Goal: Task Accomplishment & Management: Complete application form

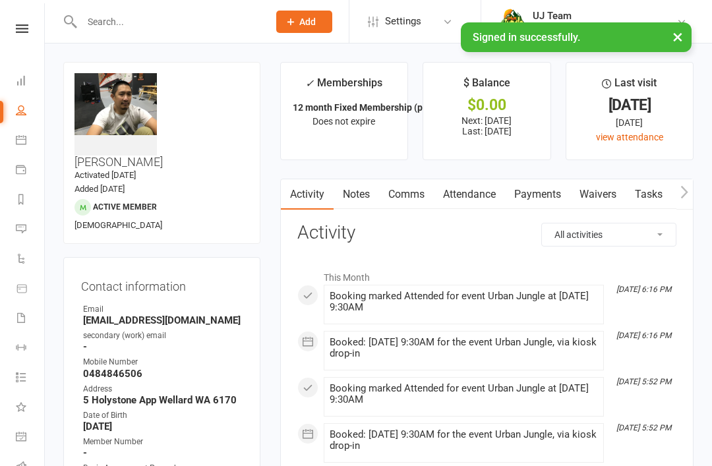
click at [184, 23] on input "text" at bounding box center [168, 22] width 181 height 18
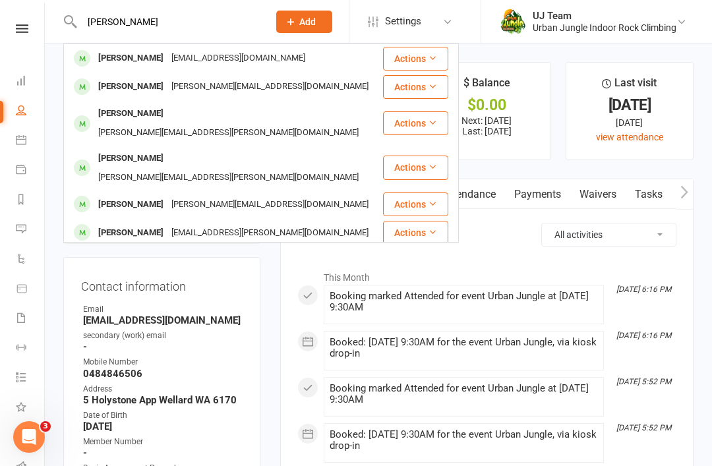
type input "[PERSON_NAME]"
click at [403, 59] on button "Actions" at bounding box center [415, 59] width 65 height 24
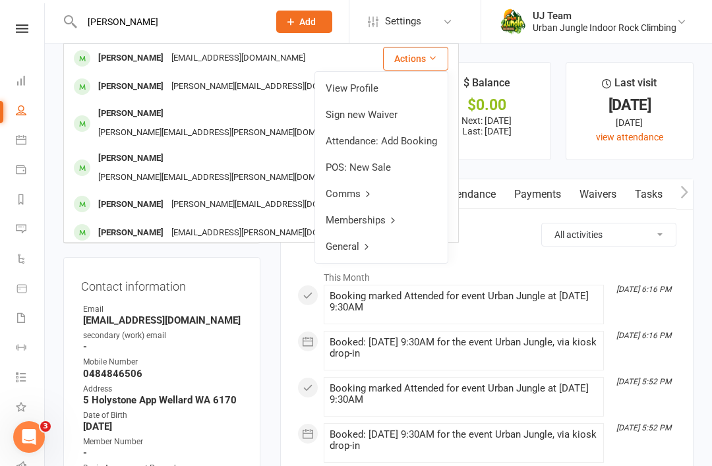
click at [399, 106] on link "Sign new Waiver" at bounding box center [381, 114] width 132 height 26
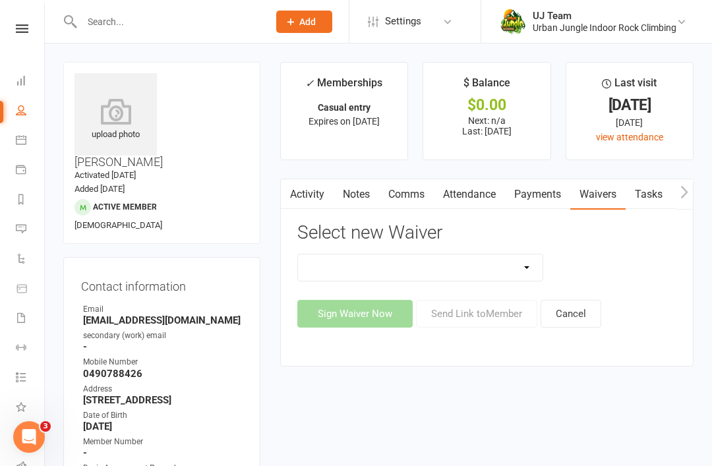
click at [454, 278] on select "Assumption Of Risk & Lead Climbing Rules Membership Agreement - FIXED/FLEXI - I…" at bounding box center [420, 267] width 245 height 26
select select "11645"
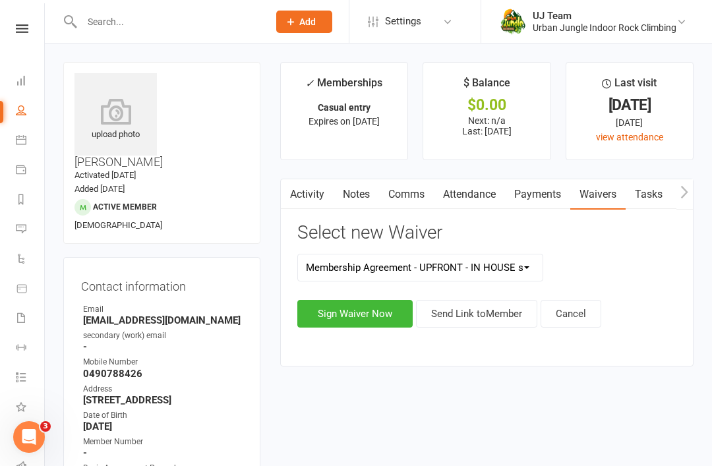
click at [380, 300] on button "Sign Waiver Now" at bounding box center [354, 314] width 115 height 28
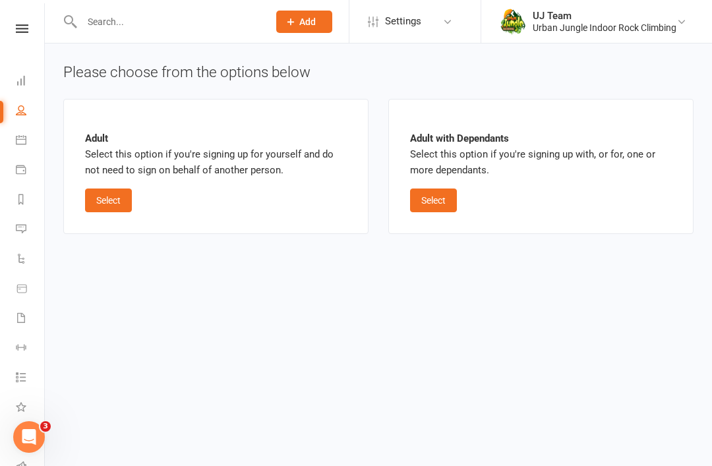
click at [125, 205] on button "Select" at bounding box center [108, 200] width 47 height 24
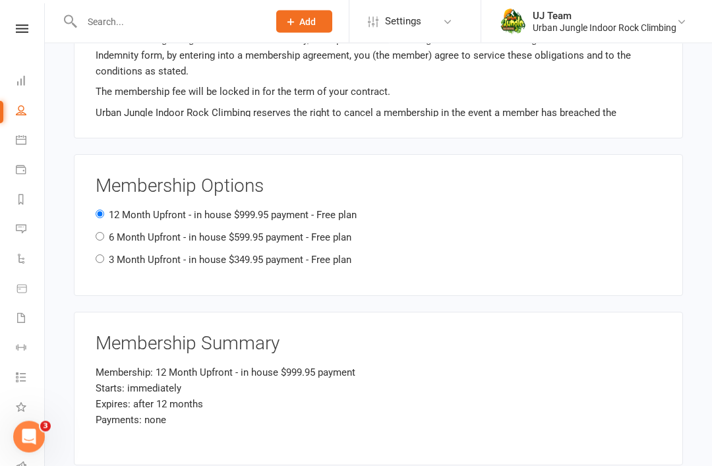
scroll to position [855, 0]
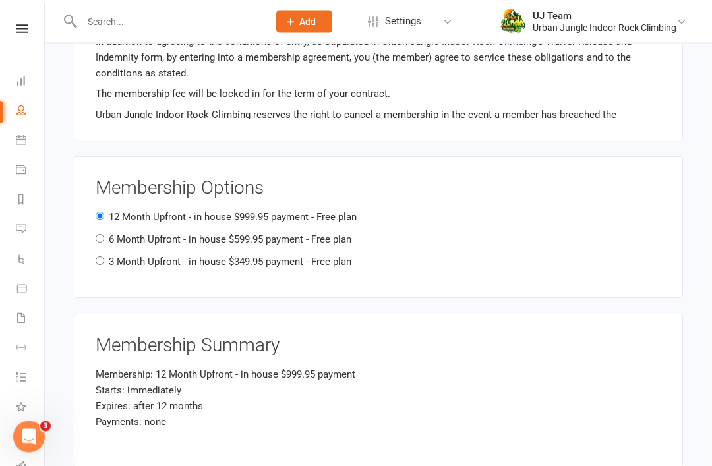
click at [266, 256] on label "3 Month Upfront - in house $349.95 payment - Free plan" at bounding box center [230, 262] width 243 height 12
click at [104, 257] on input "3 Month Upfront - in house $349.95 payment - Free plan" at bounding box center [100, 261] width 9 height 9
radio input "true"
radio input "false"
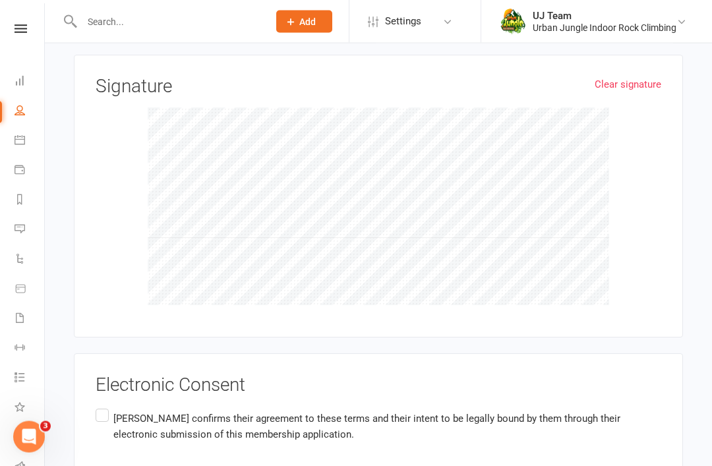
scroll to position [1337, 0]
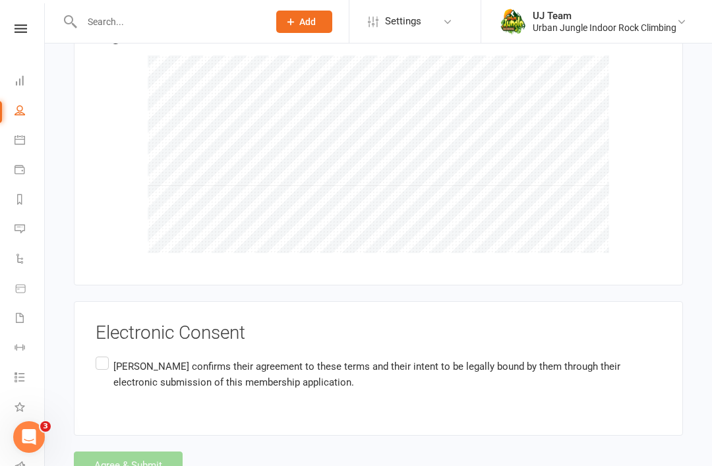
click at [100, 354] on label "[PERSON_NAME] confirms their agreement to these terms and their intent to be le…" at bounding box center [378, 375] width 565 height 42
click at [100, 354] on input "[PERSON_NAME] confirms their agreement to these terms and their intent to be le…" at bounding box center [100, 354] width 9 height 0
click at [111, 451] on button "Agree & Submit" at bounding box center [128, 465] width 109 height 28
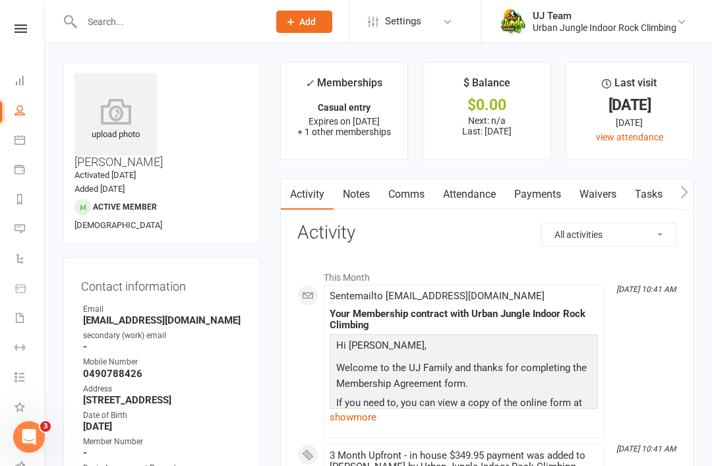
click at [124, 18] on input "text" at bounding box center [168, 22] width 181 height 18
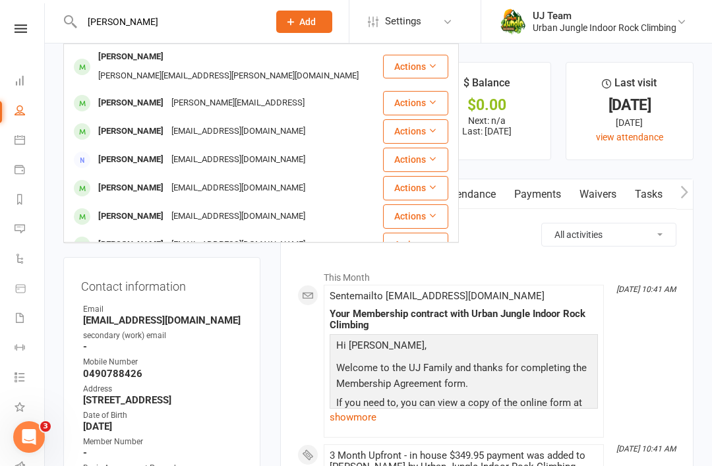
type input "[PERSON_NAME]"
click at [224, 67] on div "[PERSON_NAME][EMAIL_ADDRESS][PERSON_NAME][DOMAIN_NAME]" at bounding box center [228, 76] width 268 height 19
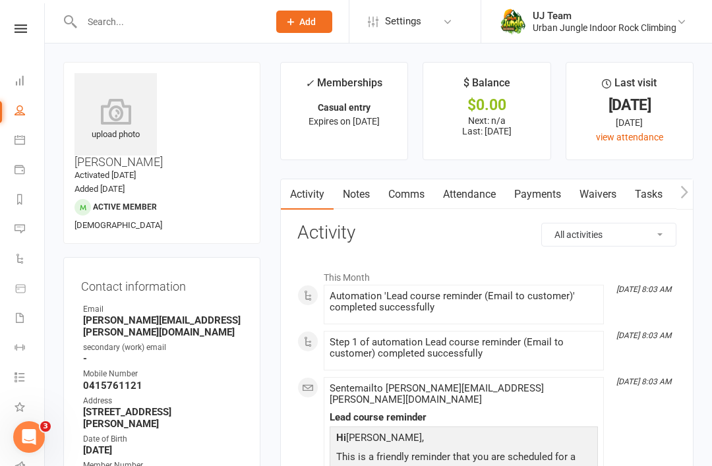
click at [599, 187] on link "Waivers" at bounding box center [597, 194] width 55 height 30
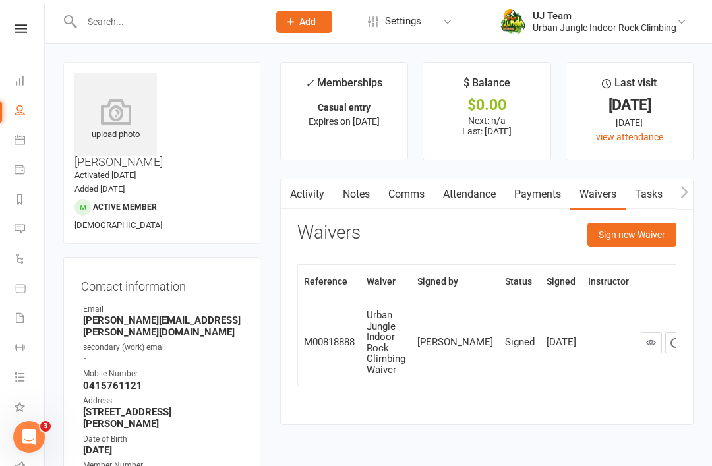
click at [637, 235] on button "Sign new Waiver" at bounding box center [631, 235] width 89 height 24
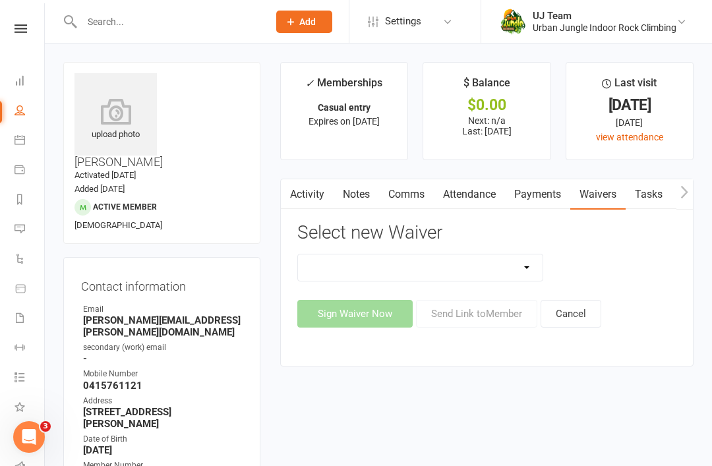
click at [499, 270] on select "Assumption Of Risk & Lead Climbing Rules Membership Agreement - FIXED/FLEXI - I…" at bounding box center [420, 267] width 245 height 26
select select "11645"
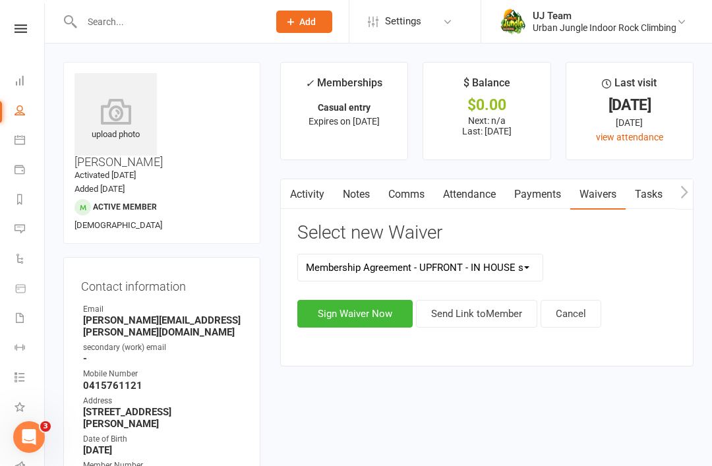
click at [379, 318] on button "Sign Waiver Now" at bounding box center [354, 314] width 115 height 28
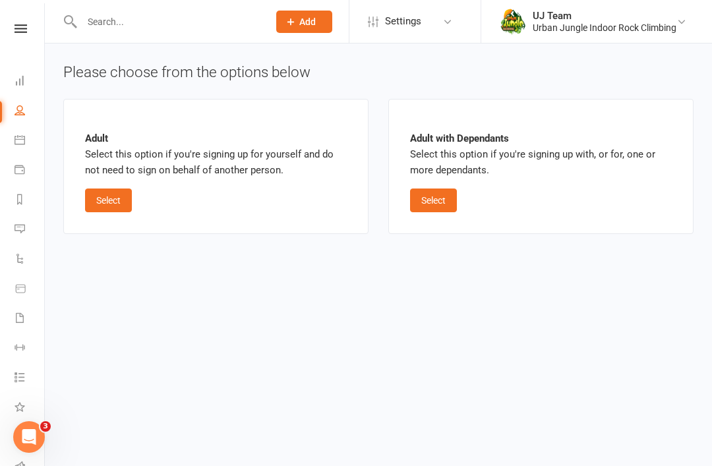
click at [117, 221] on div "Adult Select this option if you're signing up for yourself and do not need to s…" at bounding box center [215, 166] width 305 height 135
click at [109, 196] on button "Select" at bounding box center [108, 200] width 47 height 24
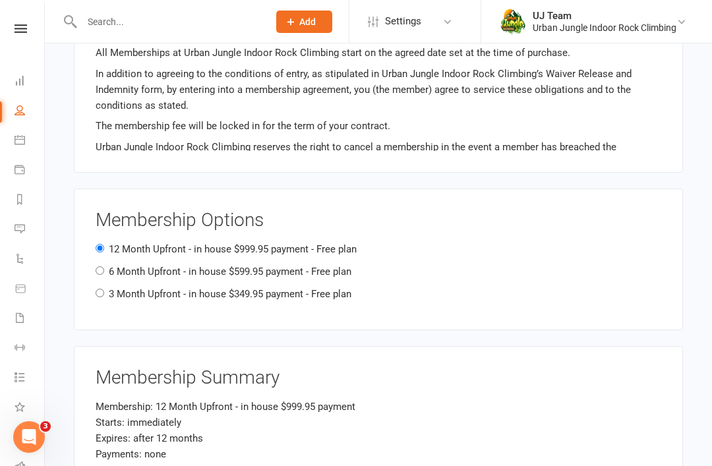
scroll to position [818, 0]
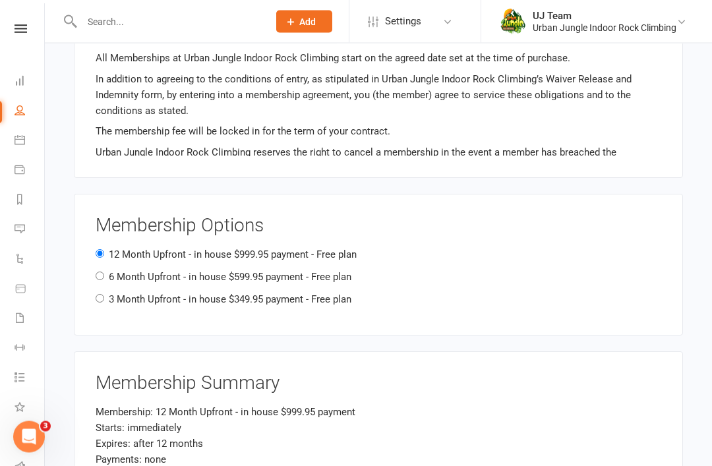
click at [406, 247] on div "12 Month Upfront - in house $999.95 payment - Free plan" at bounding box center [378, 255] width 565 height 16
click at [249, 294] on label "3 Month Upfront - in house $349.95 payment - Free plan" at bounding box center [230, 300] width 243 height 12
click at [104, 295] on input "3 Month Upfront - in house $349.95 payment - Free plan" at bounding box center [100, 299] width 9 height 9
radio input "true"
radio input "false"
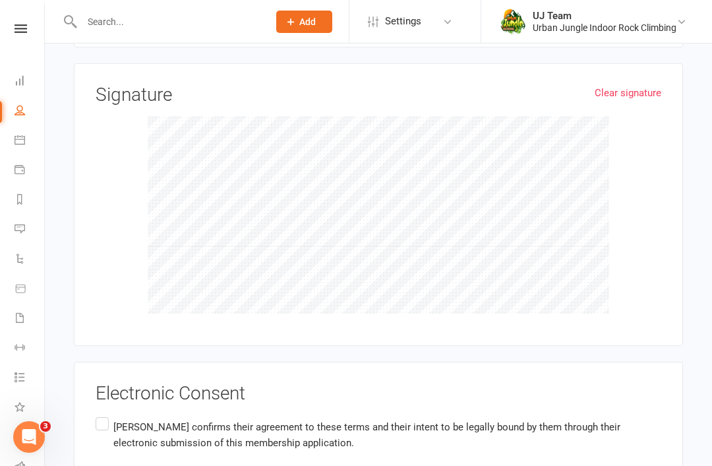
scroll to position [1275, 0]
click at [92, 399] on div "Electronic Consent [PERSON_NAME] confirms their agreement to these terms and th…" at bounding box center [378, 429] width 609 height 134
click at [102, 415] on label "[PERSON_NAME] confirms their agreement to these terms and their intent to be le…" at bounding box center [378, 436] width 565 height 42
click at [102, 415] on input "[PERSON_NAME] confirms their agreement to these terms and their intent to be le…" at bounding box center [100, 415] width 9 height 0
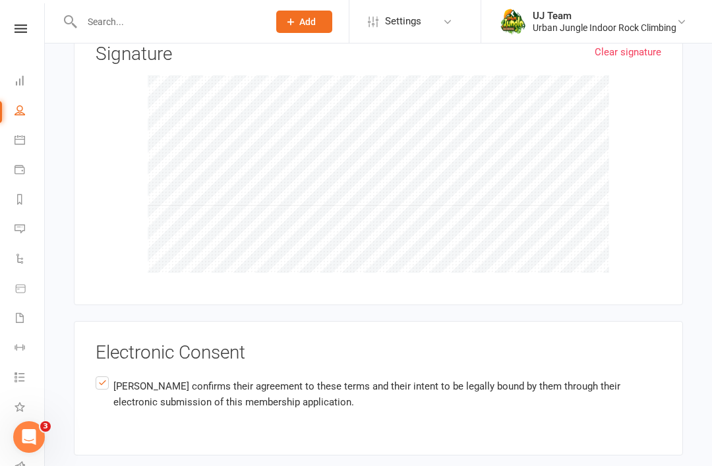
scroll to position [1337, 0]
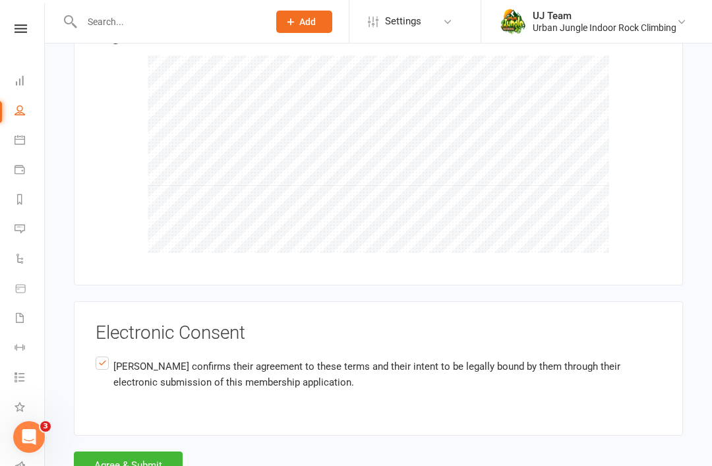
click at [150, 451] on button "Agree & Submit" at bounding box center [128, 465] width 109 height 28
